Goal: Feedback & Contribution: Contribute content

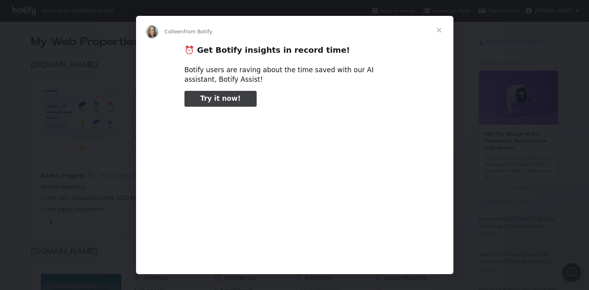
type input "2990000"
click at [437, 34] on span "Close" at bounding box center [439, 30] width 29 height 29
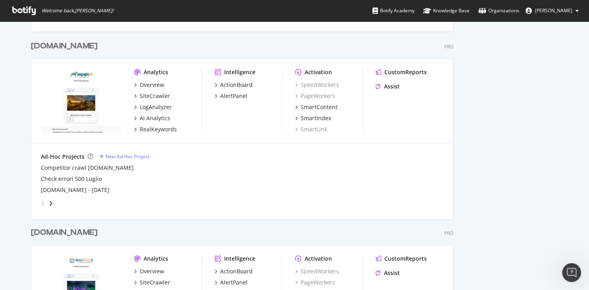
scroll to position [711, 0]
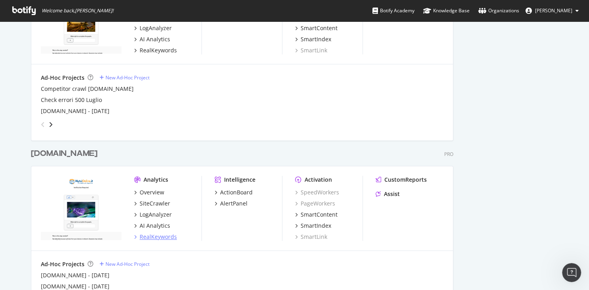
click at [155, 238] on div "RealKeywords" at bounding box center [158, 237] width 37 height 8
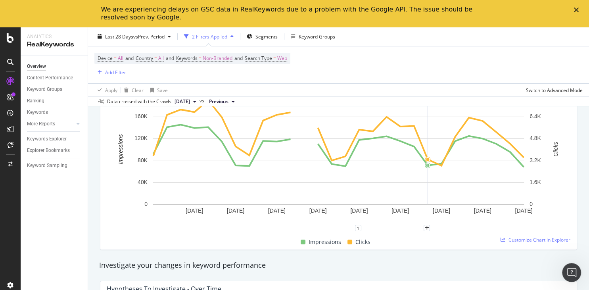
scroll to position [169, 0]
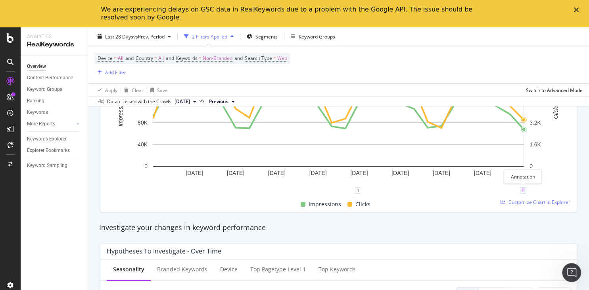
click at [522, 189] on icon "plus" at bounding box center [522, 190] width 4 height 5
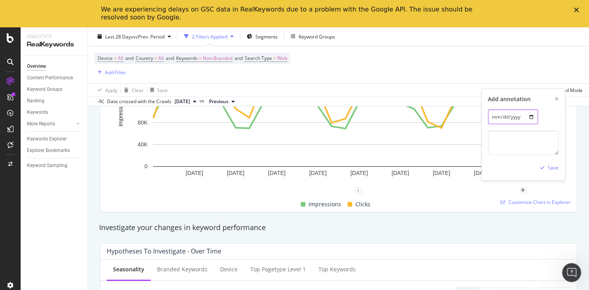
click at [528, 116] on input "[DATE]" at bounding box center [513, 116] width 50 height 15
type input "[DATE]"
click at [530, 139] on textarea at bounding box center [523, 142] width 71 height 25
type textarea "P"
click at [577, 12] on polygon "Close" at bounding box center [576, 10] width 5 height 5
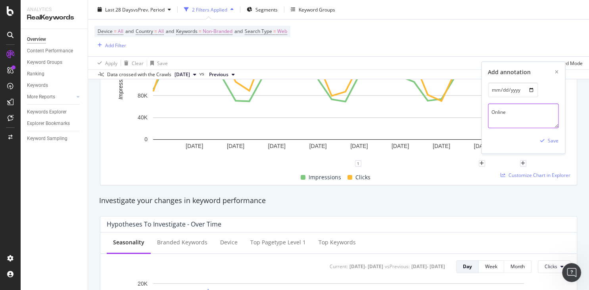
click at [526, 121] on textarea "Online" at bounding box center [523, 115] width 71 height 25
paste textarea "[URL][DOMAIN_NAME]"
paste textarea "guide per il mutuo di [DOMAIN_NAME]"
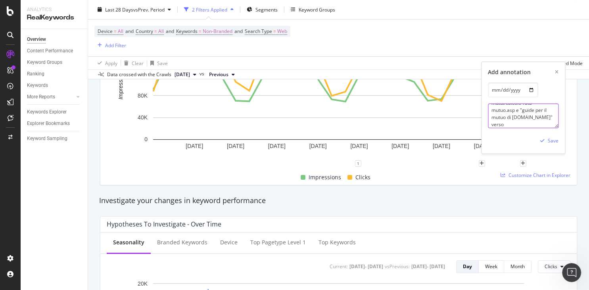
paste textarea "[URL][DOMAIN_NAME]"
type textarea "Online link "calcola la rata del mutuo" verso /guide-mutui/calcolo-rata-mutuo.a…"
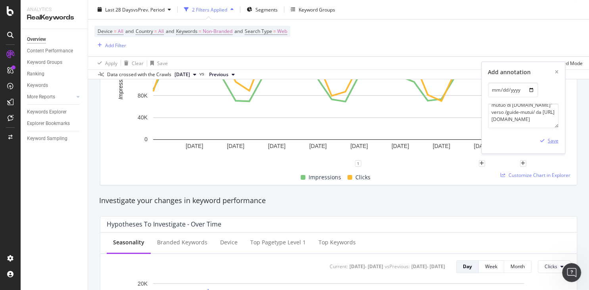
click at [554, 143] on div "Save" at bounding box center [552, 140] width 11 height 7
